Goal: Task Accomplishment & Management: Manage account settings

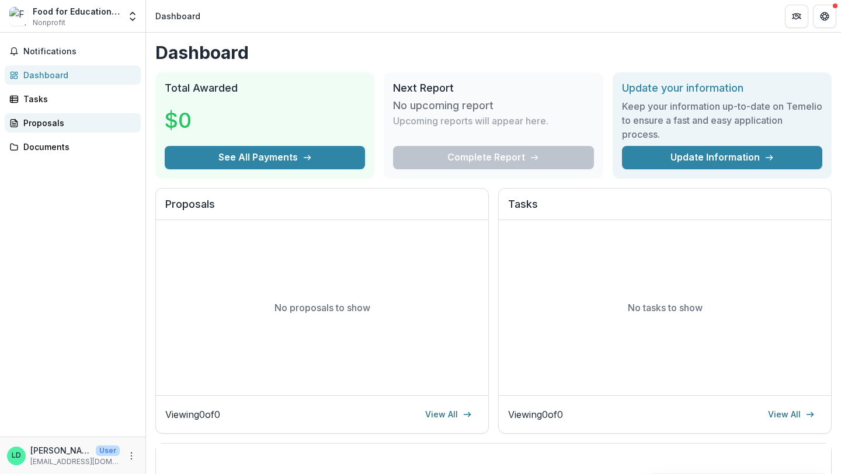
click at [33, 126] on div "Proposals" at bounding box center [77, 123] width 108 height 12
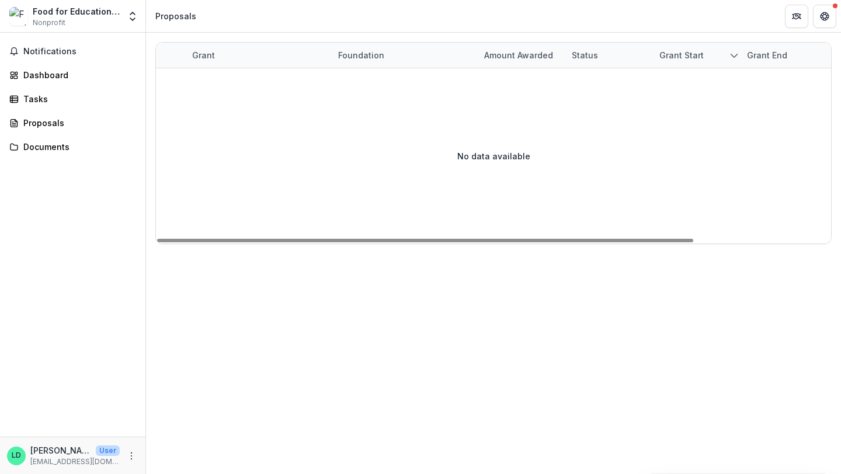
click at [206, 57] on div "Grant" at bounding box center [203, 55] width 37 height 12
click at [370, 354] on div "Grant Foundation Amount awarded Status Grant start Grant end Due Date Report Du…" at bounding box center [493, 254] width 695 height 442
click at [63, 142] on div "Documents" at bounding box center [77, 147] width 108 height 12
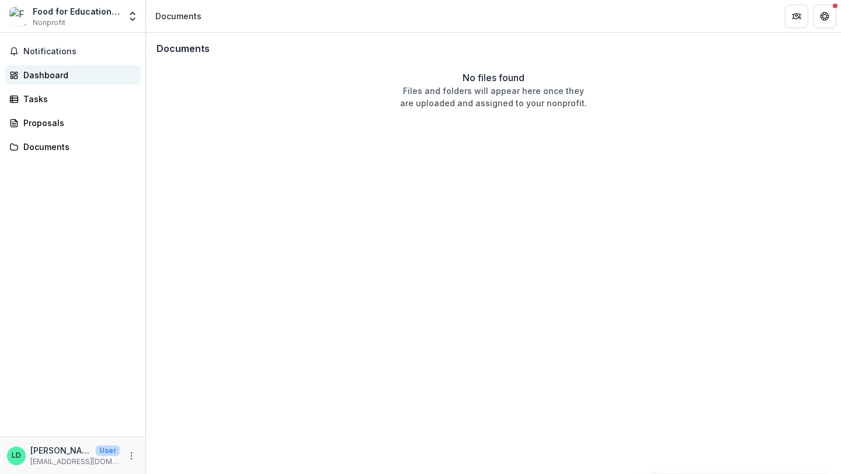
click at [58, 79] on div "Dashboard" at bounding box center [77, 75] width 108 height 12
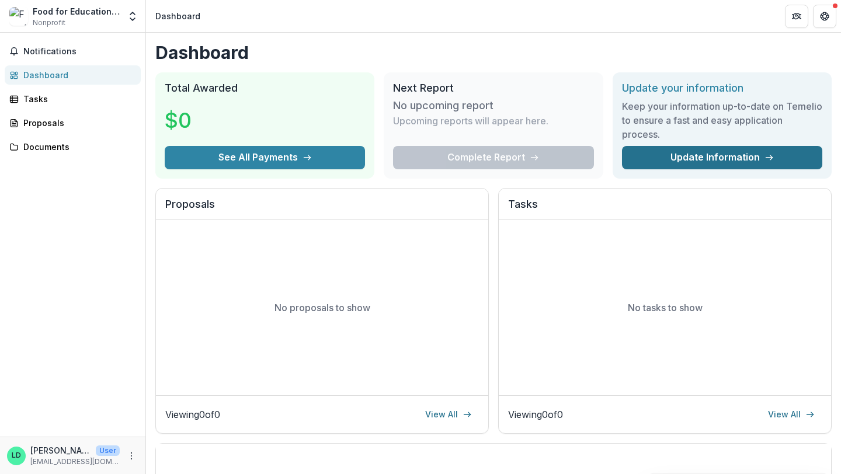
click at [715, 162] on link "Update Information" at bounding box center [722, 157] width 200 height 23
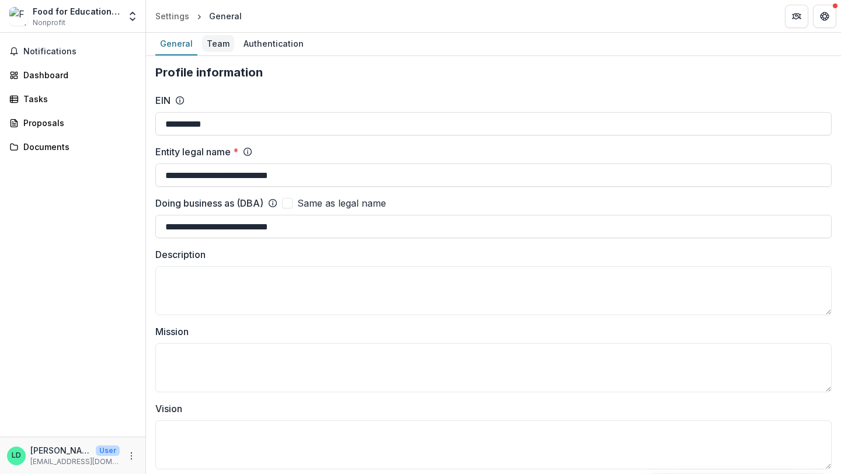
click at [219, 41] on div "Team" at bounding box center [218, 43] width 32 height 17
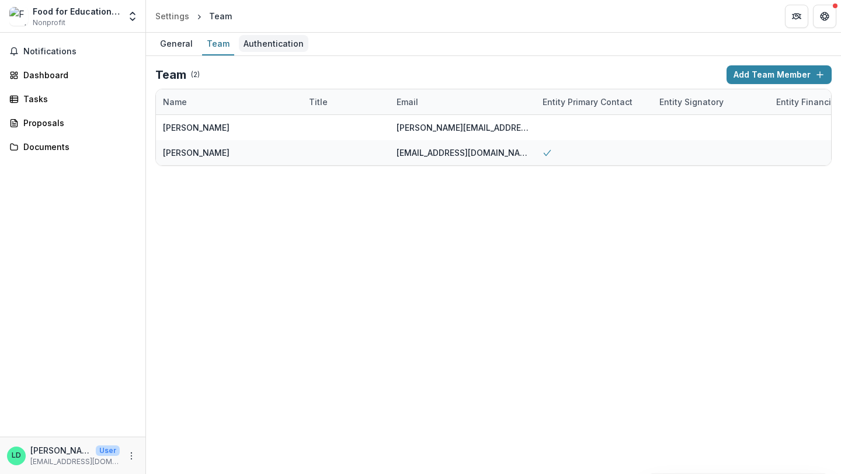
click at [273, 46] on div "Authentication" at bounding box center [274, 43] width 70 height 17
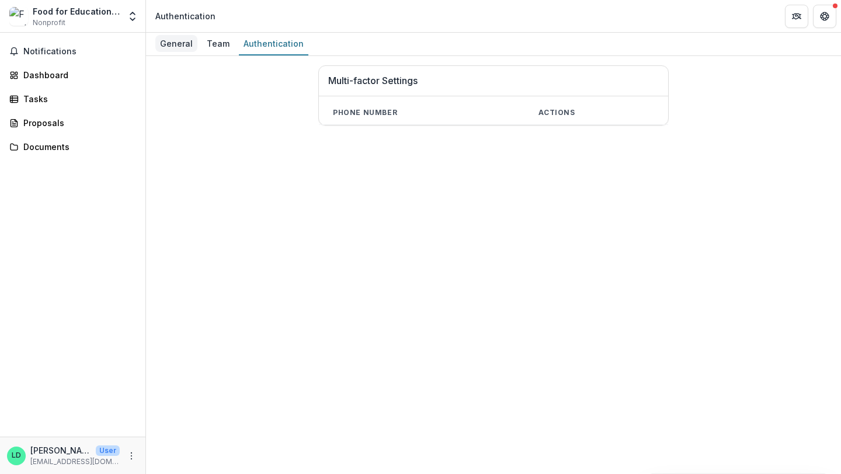
click at [178, 46] on div "General" at bounding box center [176, 43] width 42 height 17
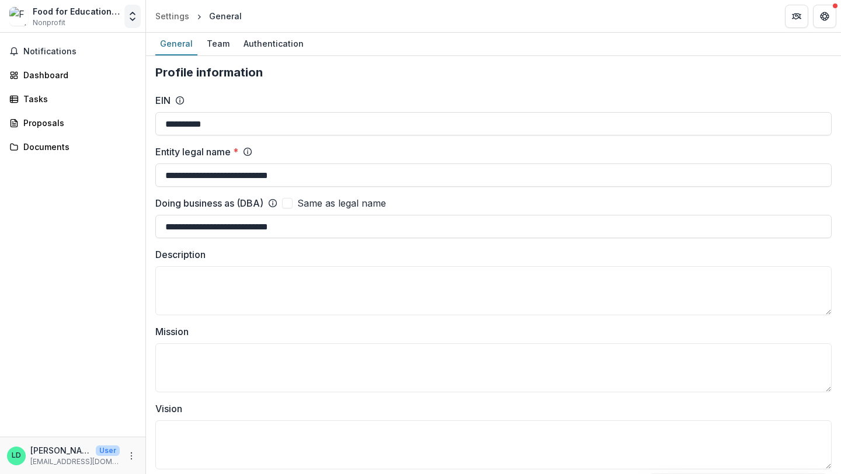
click at [129, 20] on icon "Open entity switcher" at bounding box center [133, 17] width 12 height 12
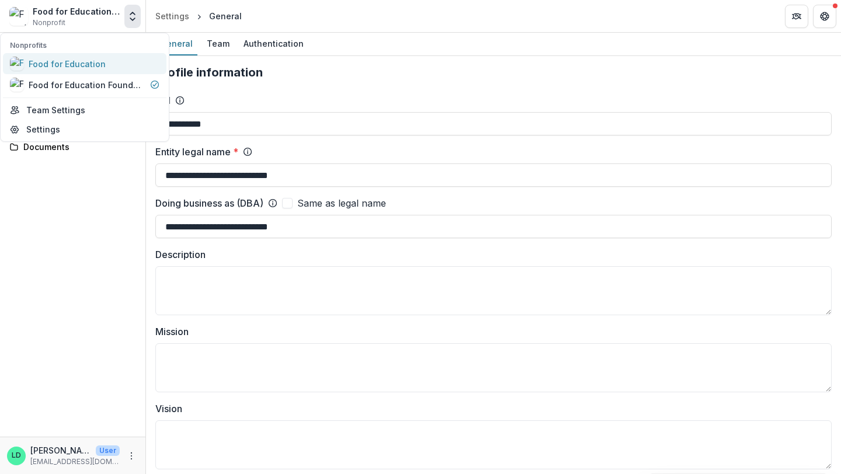
click at [79, 65] on div "Food for Education" at bounding box center [67, 64] width 77 height 12
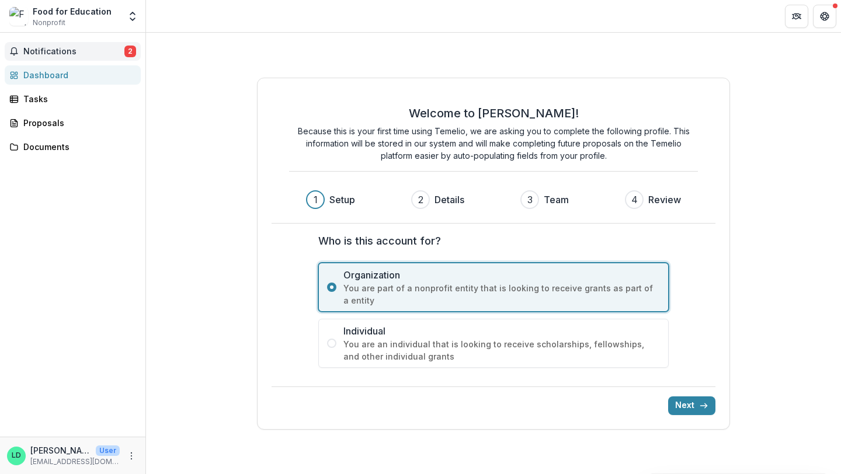
click at [61, 49] on span "Notifications" at bounding box center [73, 52] width 101 height 10
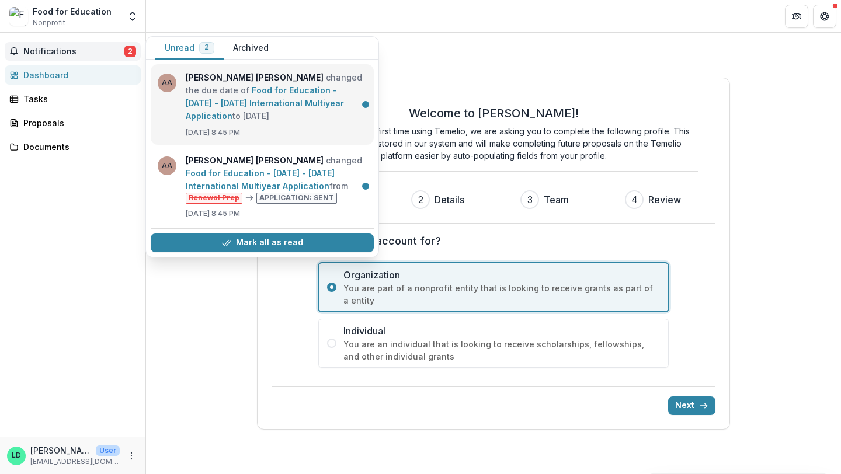
click at [296, 121] on link "Food for Education - [DATE] - [DATE] International Multiyear Application" at bounding box center [265, 103] width 158 height 36
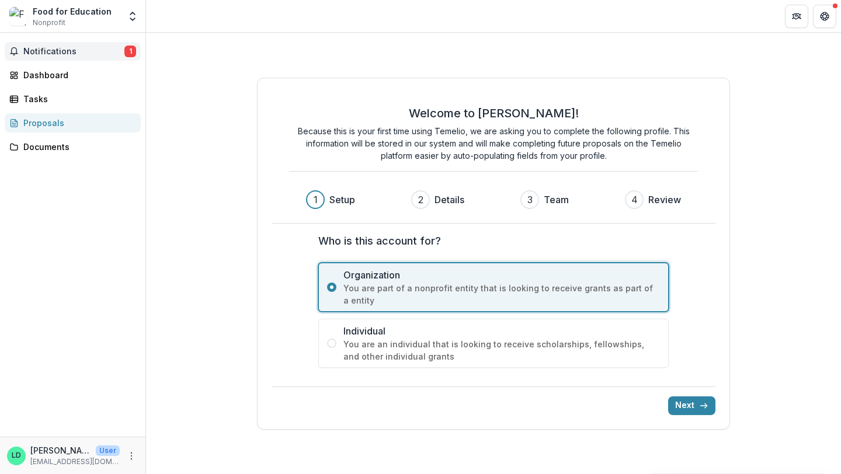
click at [114, 50] on span "Notifications" at bounding box center [73, 52] width 101 height 10
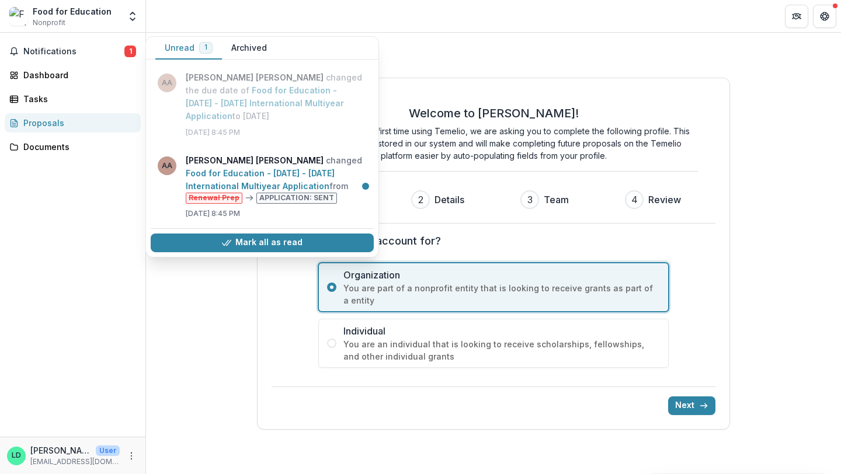
click at [90, 23] on div "Food for Education Nonprofit" at bounding box center [72, 16] width 79 height 23
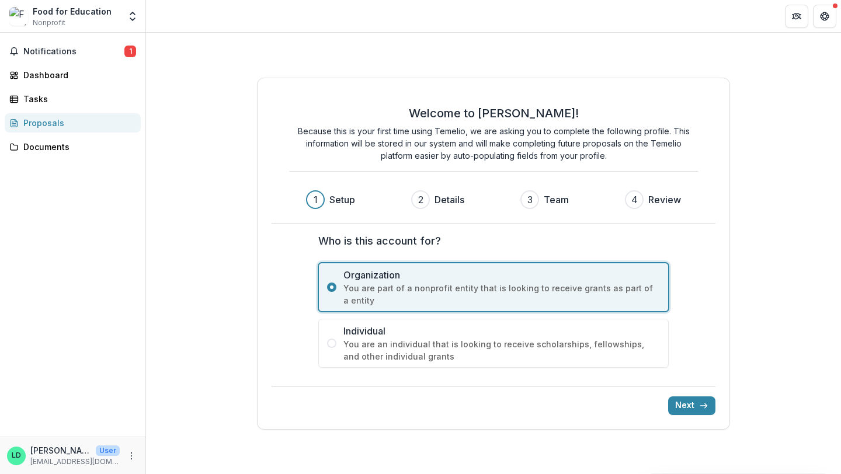
click at [90, 12] on div "Food for Education" at bounding box center [72, 11] width 79 height 12
click at [130, 18] on polyline "Open entity switcher" at bounding box center [132, 19] width 5 height 2
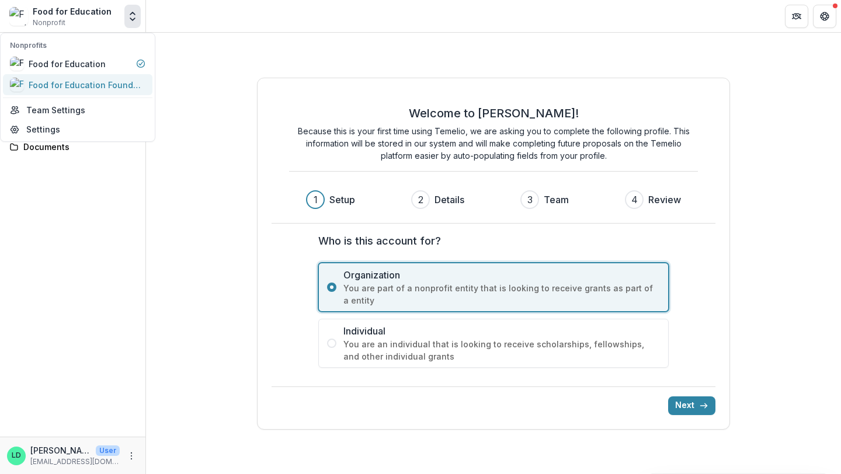
click at [101, 84] on div "Food for Education Foundation" at bounding box center [87, 85] width 117 height 12
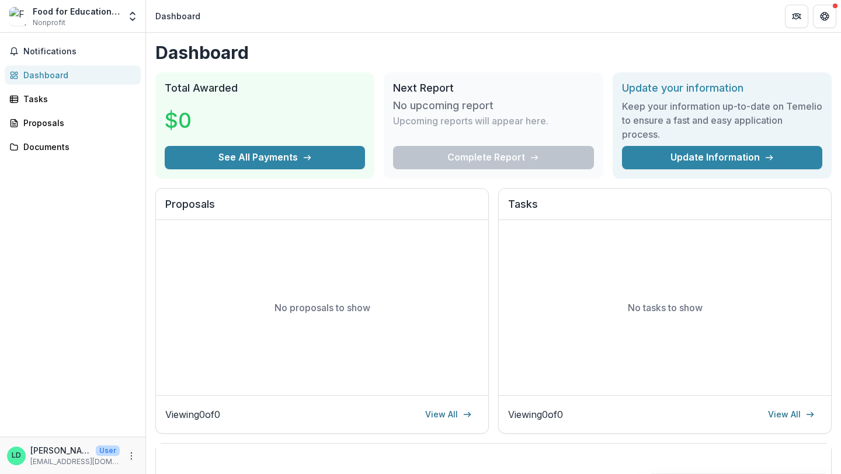
click at [73, 13] on div "Food for Education Foundation" at bounding box center [76, 11] width 87 height 12
click at [134, 22] on icon "Open entity switcher" at bounding box center [133, 17] width 12 height 12
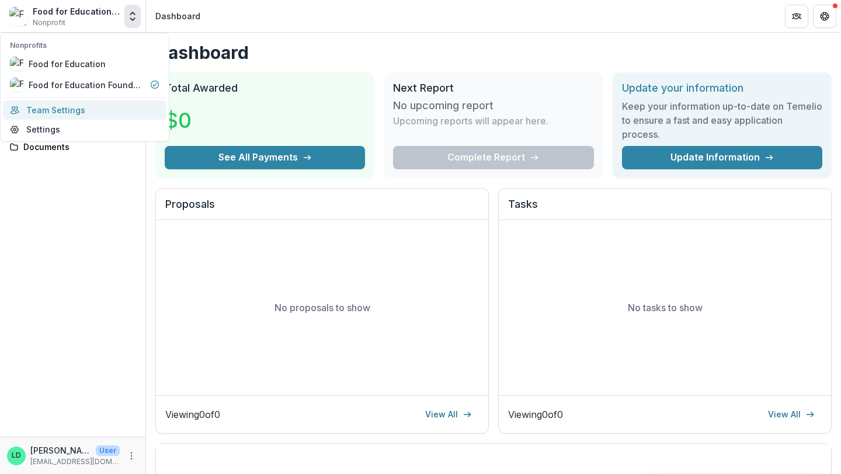
click at [71, 105] on link "Team Settings" at bounding box center [85, 109] width 164 height 19
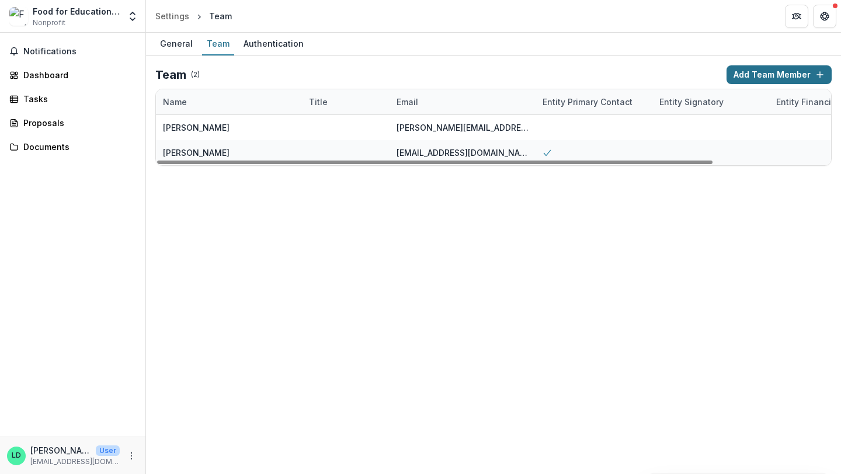
click at [794, 75] on button "Add Team Member" at bounding box center [779, 74] width 105 height 19
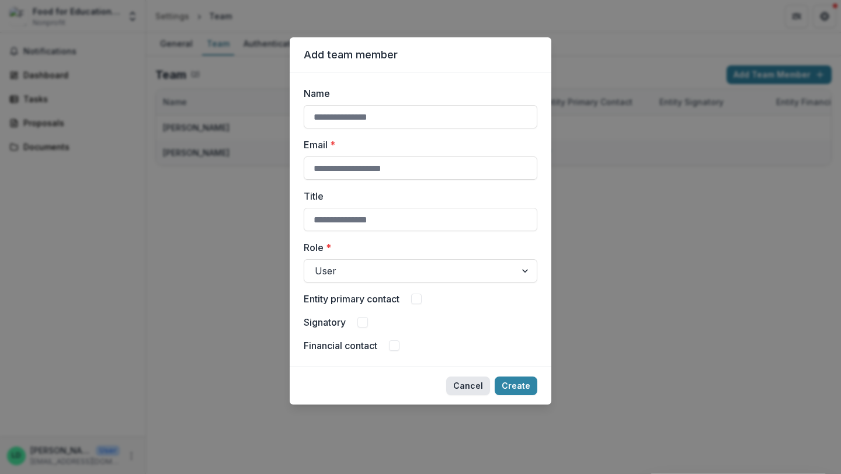
click at [474, 389] on button "Cancel" at bounding box center [468, 386] width 44 height 19
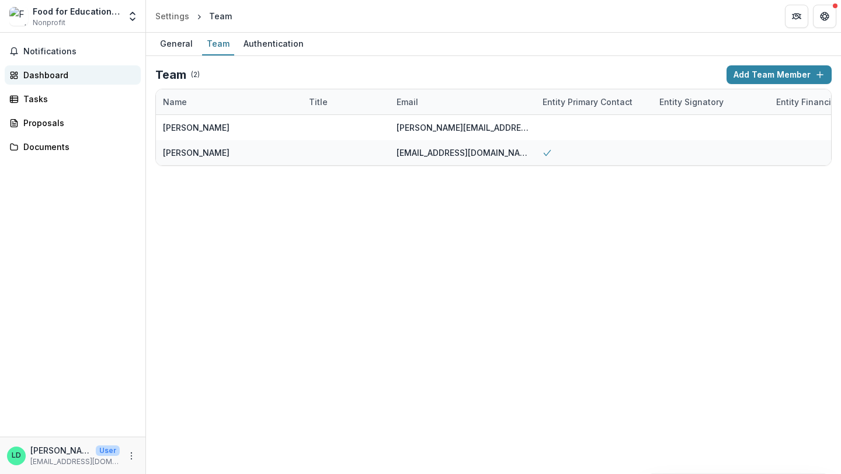
click at [44, 76] on div "Dashboard" at bounding box center [77, 75] width 108 height 12
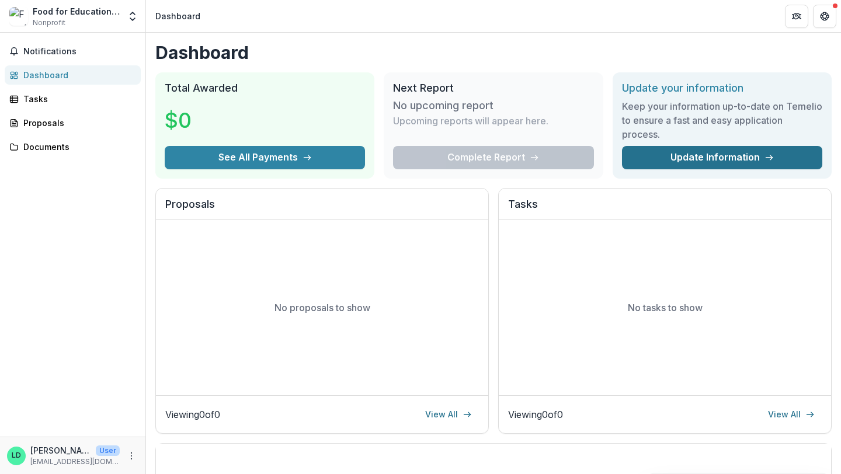
click at [675, 164] on link "Update Information" at bounding box center [722, 157] width 200 height 23
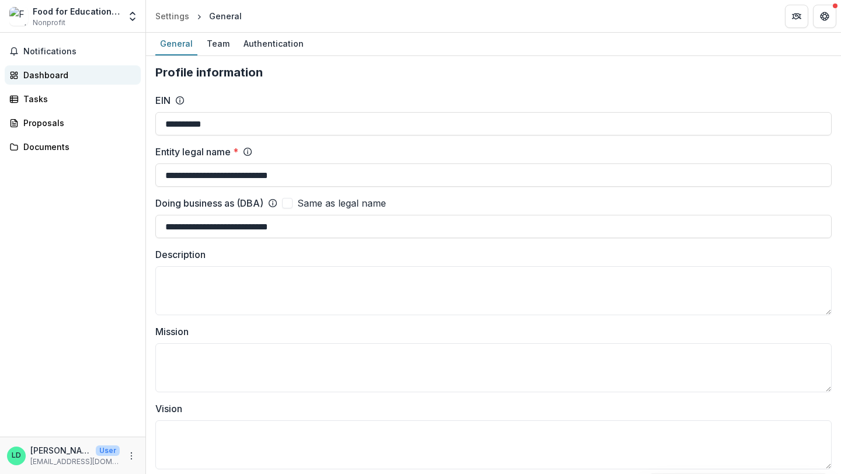
click at [37, 78] on div "Dashboard" at bounding box center [77, 75] width 108 height 12
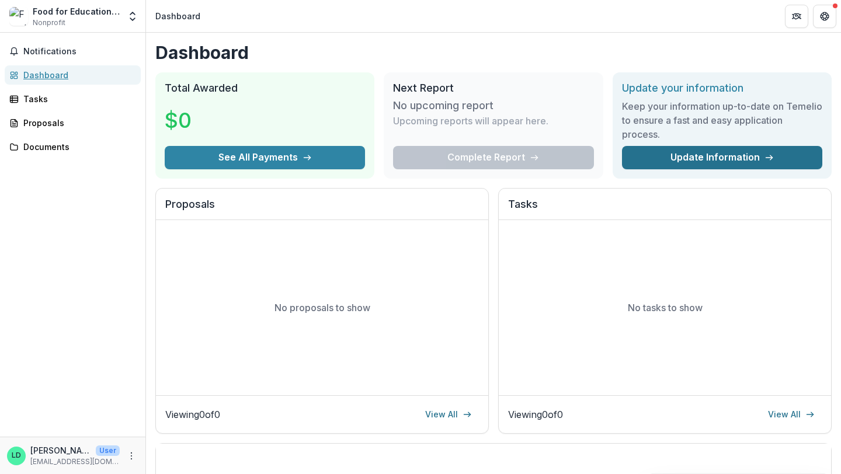
scroll to position [3, 0]
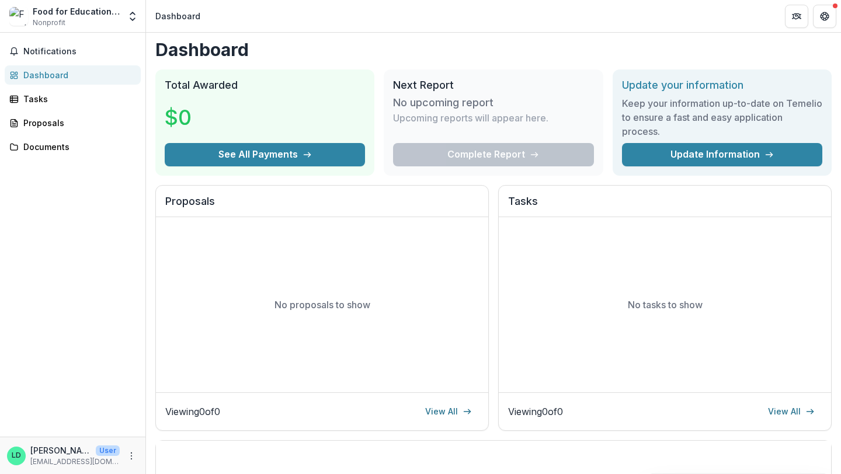
click at [466, 154] on div "Complete Report" at bounding box center [493, 154] width 200 height 23
click at [438, 414] on link "View All" at bounding box center [448, 412] width 61 height 19
